Goal: Transaction & Acquisition: Purchase product/service

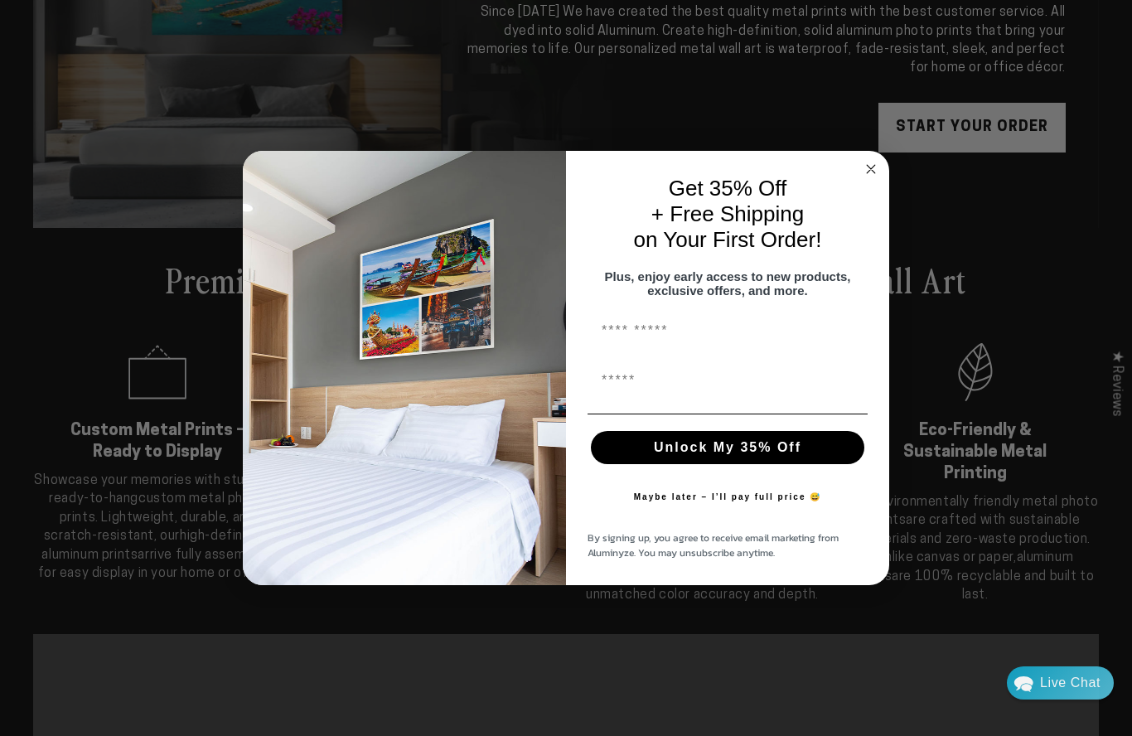
scroll to position [263, 0]
click at [870, 179] on circle "Close dialog" at bounding box center [871, 169] width 19 height 19
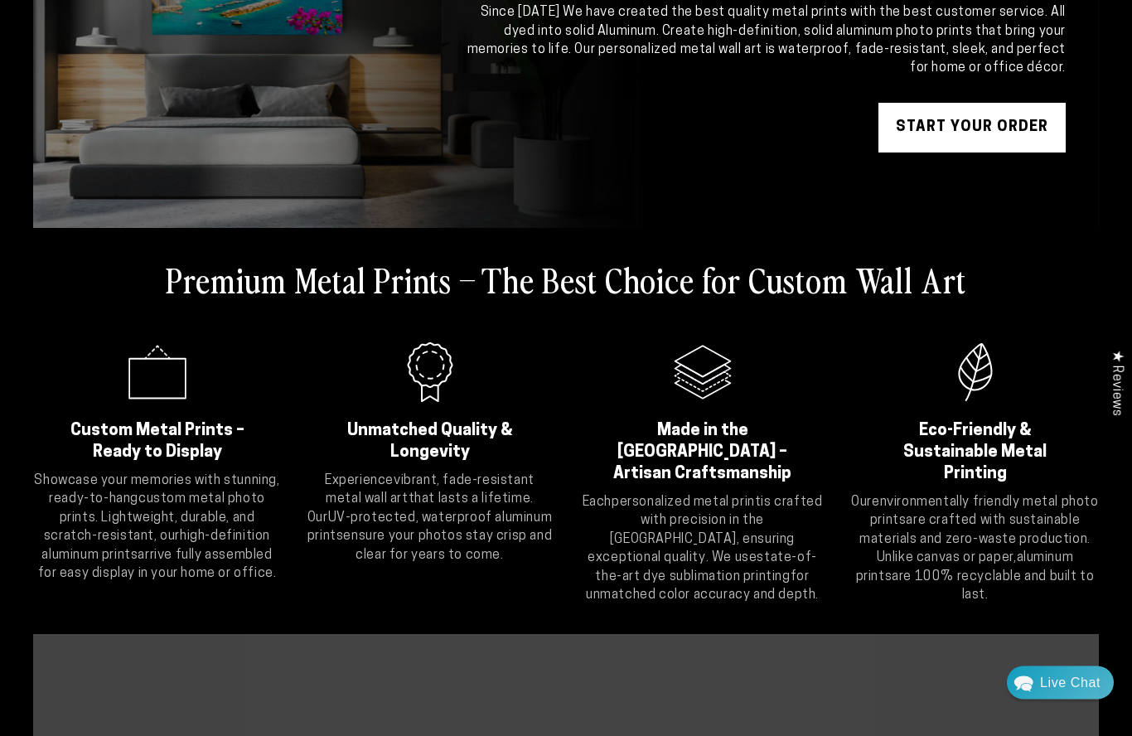
click at [157, 395] on icon ".cls-1{fill:#3a56a6;}" at bounding box center [157, 373] width 66 height 66
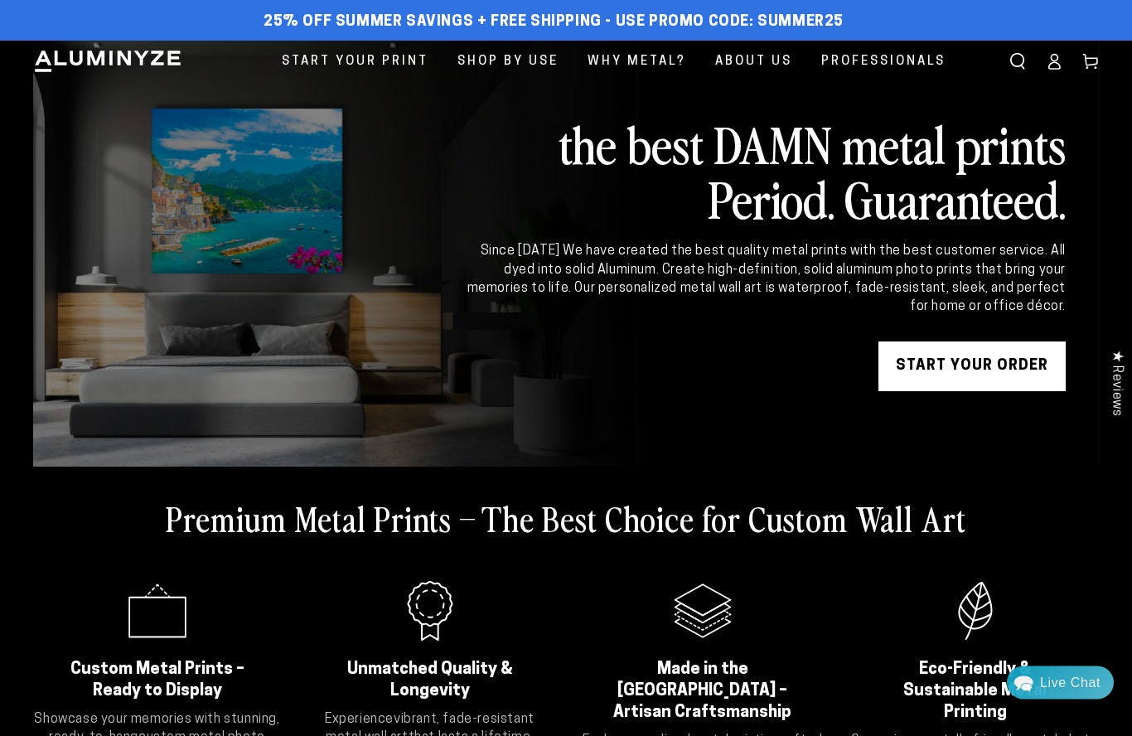
scroll to position [0, 0]
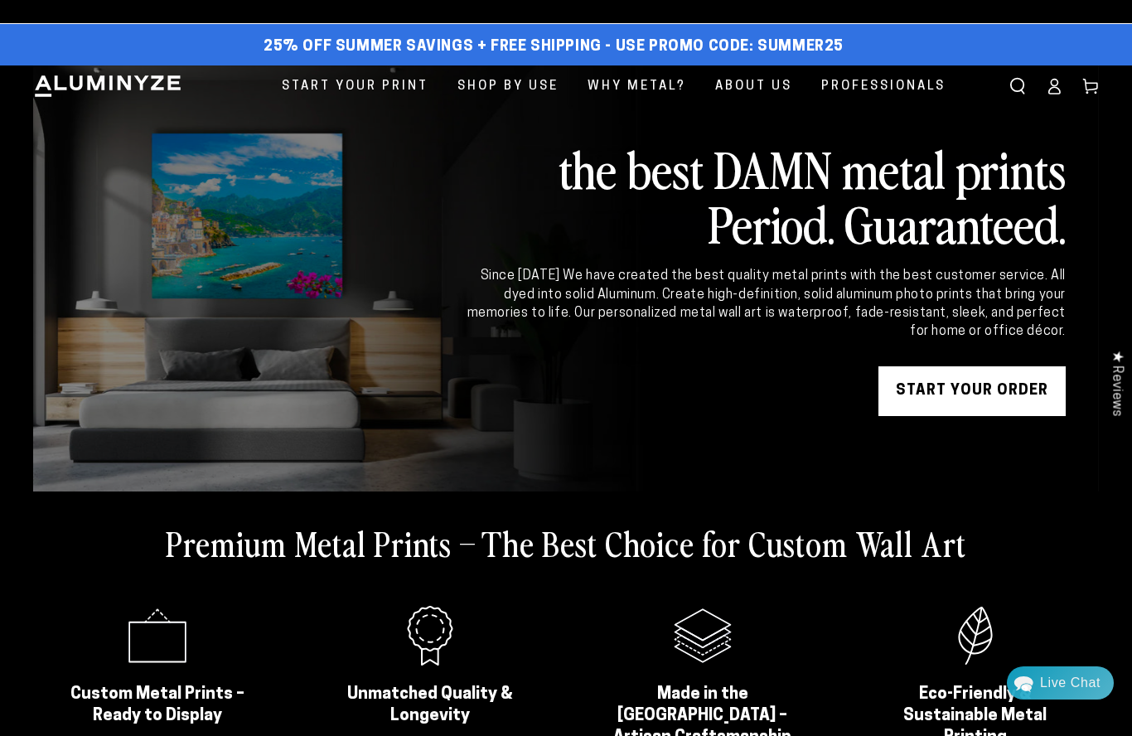
click at [361, 84] on span "Start Your Print" at bounding box center [355, 86] width 147 height 22
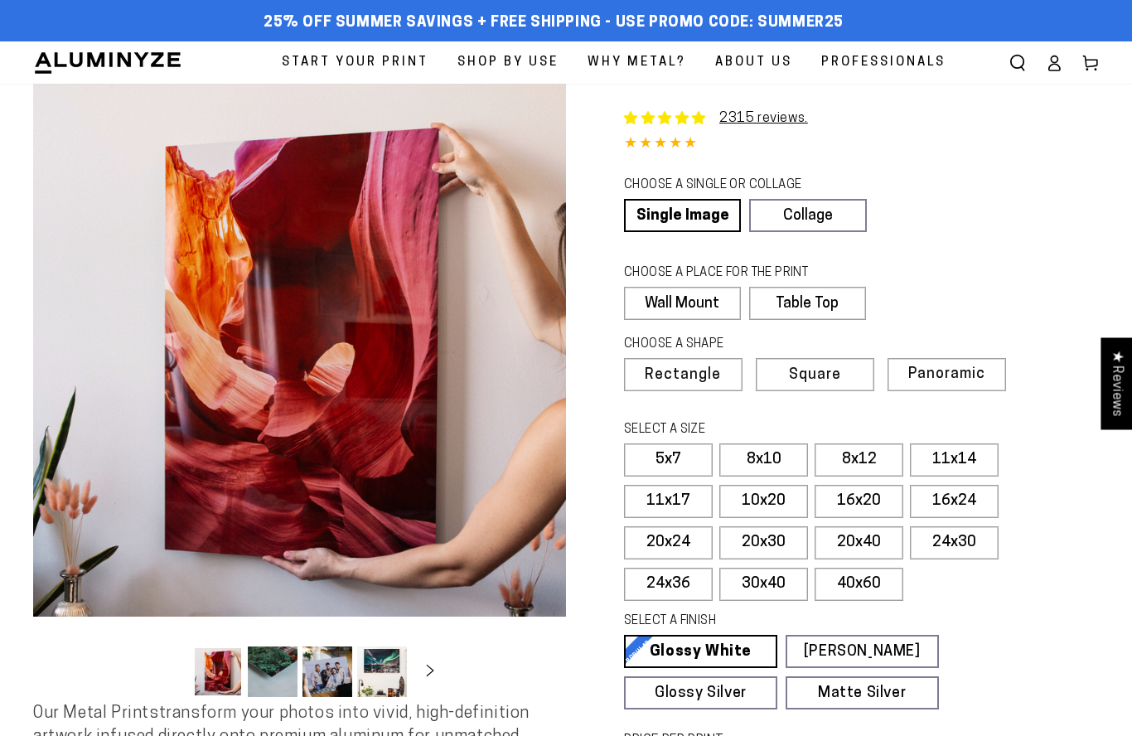
select select "**********"
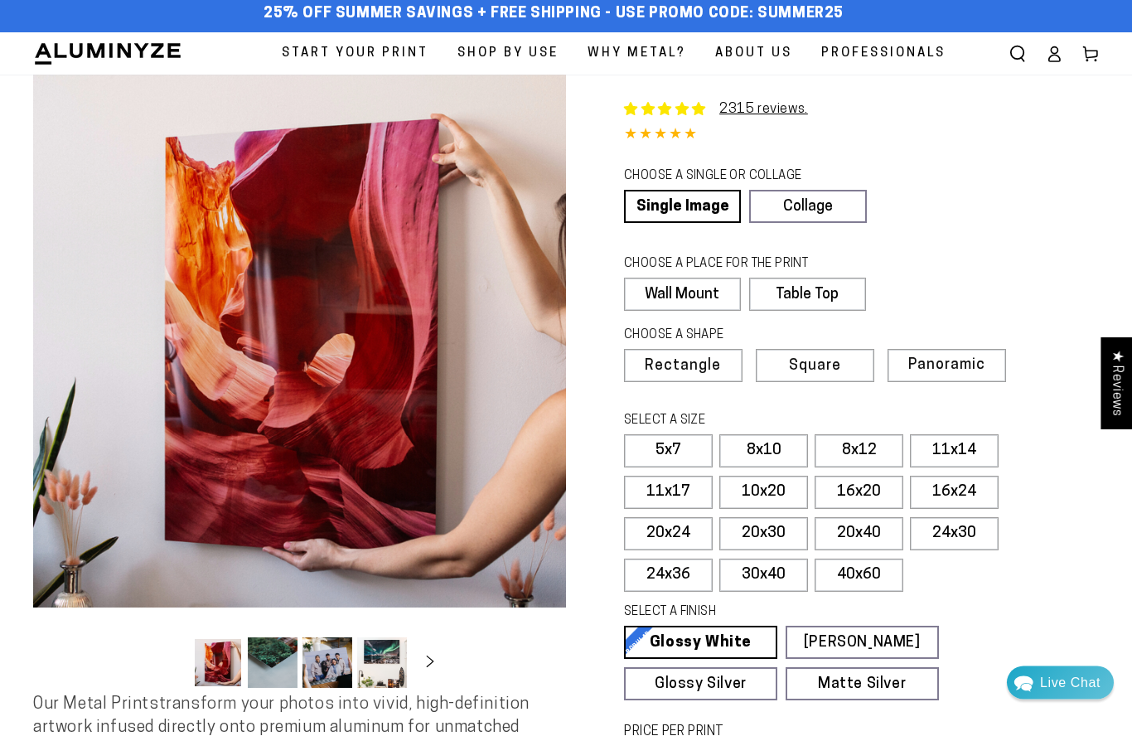
scroll to position [9, 0]
click at [859, 579] on label "40x60" at bounding box center [859, 575] width 89 height 33
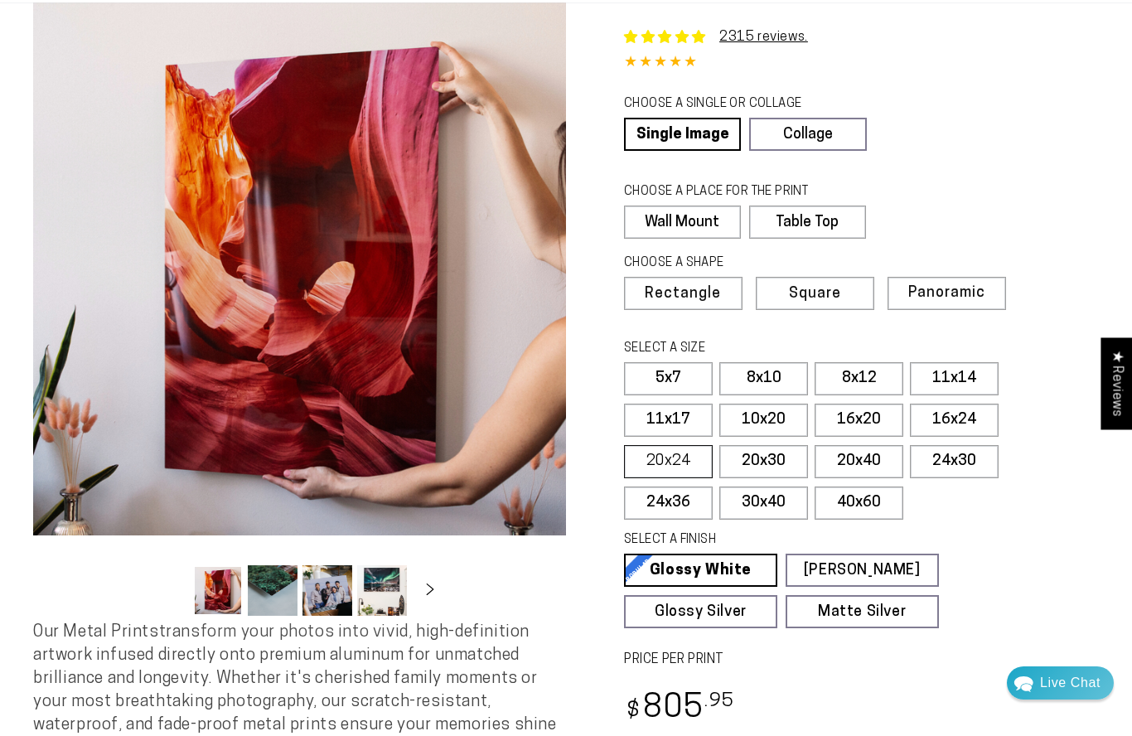
click at [680, 464] on label "20x24" at bounding box center [668, 461] width 89 height 33
click at [849, 419] on label "16x20" at bounding box center [859, 420] width 89 height 33
